Goal: Information Seeking & Learning: Understand process/instructions

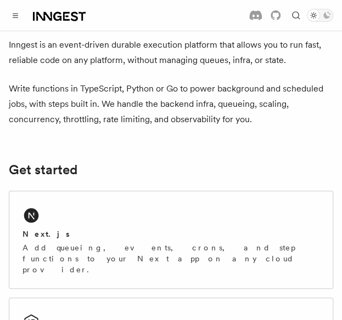
scroll to position [49, 0]
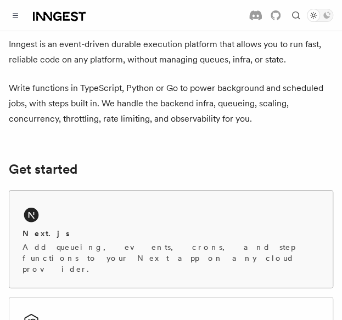
click at [41, 207] on div "Next.js Add queueing, events, crons, and step functions to your Next app on any…" at bounding box center [170, 239] width 323 height 97
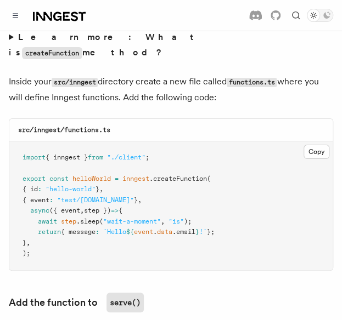
scroll to position [1963, 0]
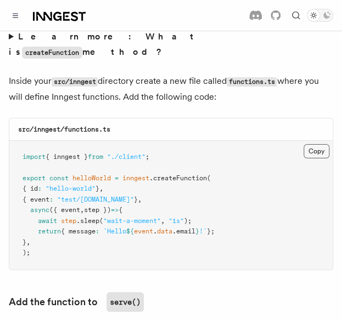
click at [307, 144] on button "Copy Copied" at bounding box center [316, 151] width 26 height 14
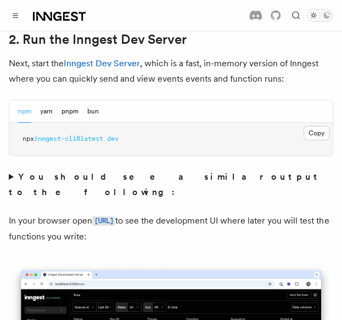
scroll to position [835, 0]
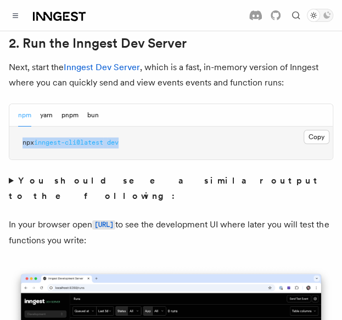
drag, startPoint x: 144, startPoint y: 100, endPoint x: 8, endPoint y: 117, distance: 136.9
copy span "npx inngest-cli@latest dev"
